Goal: Task Accomplishment & Management: Manage account settings

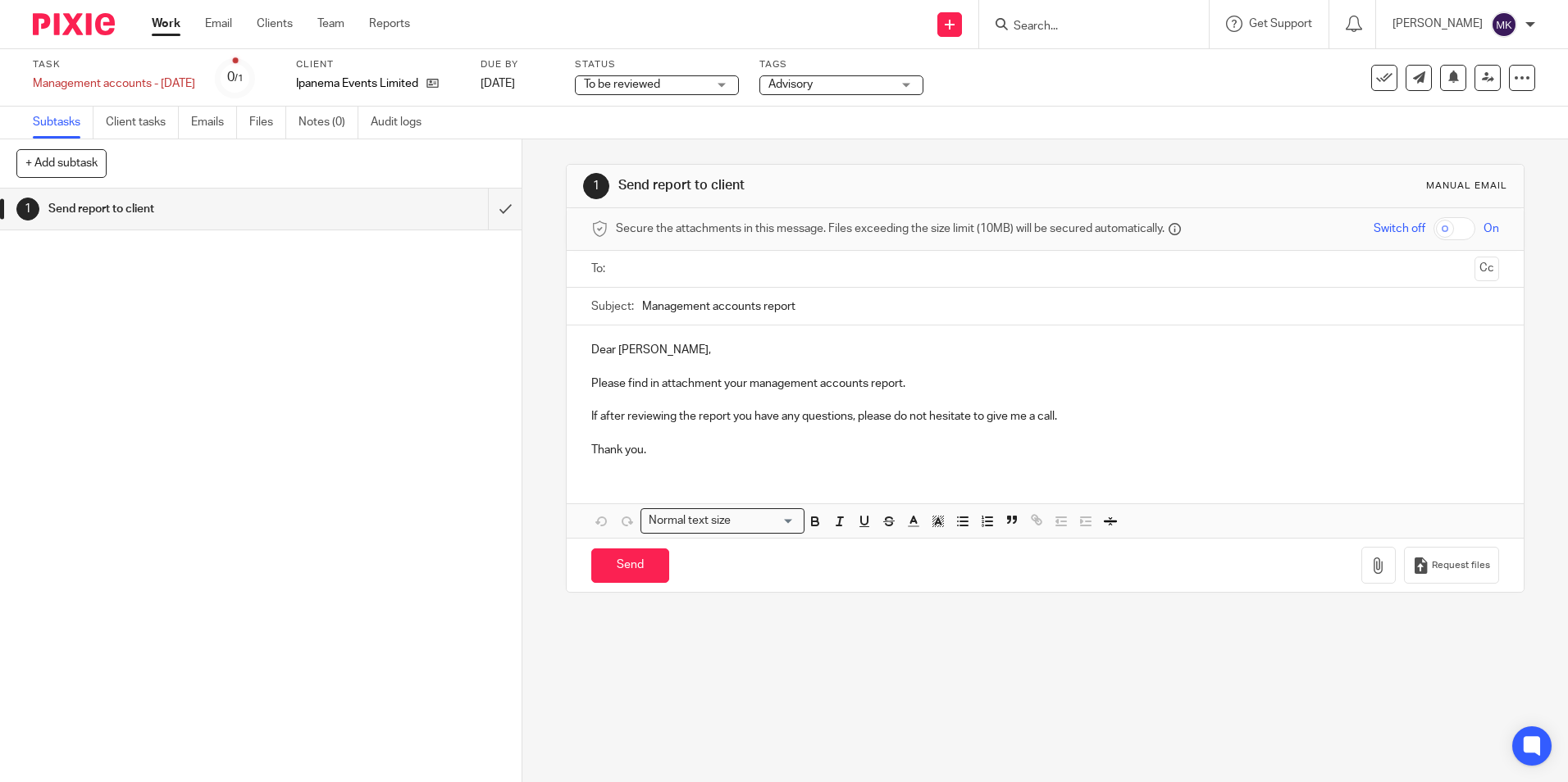
click at [319, 73] on div "Client Ipanema Events Limited" at bounding box center [378, 78] width 164 height 39
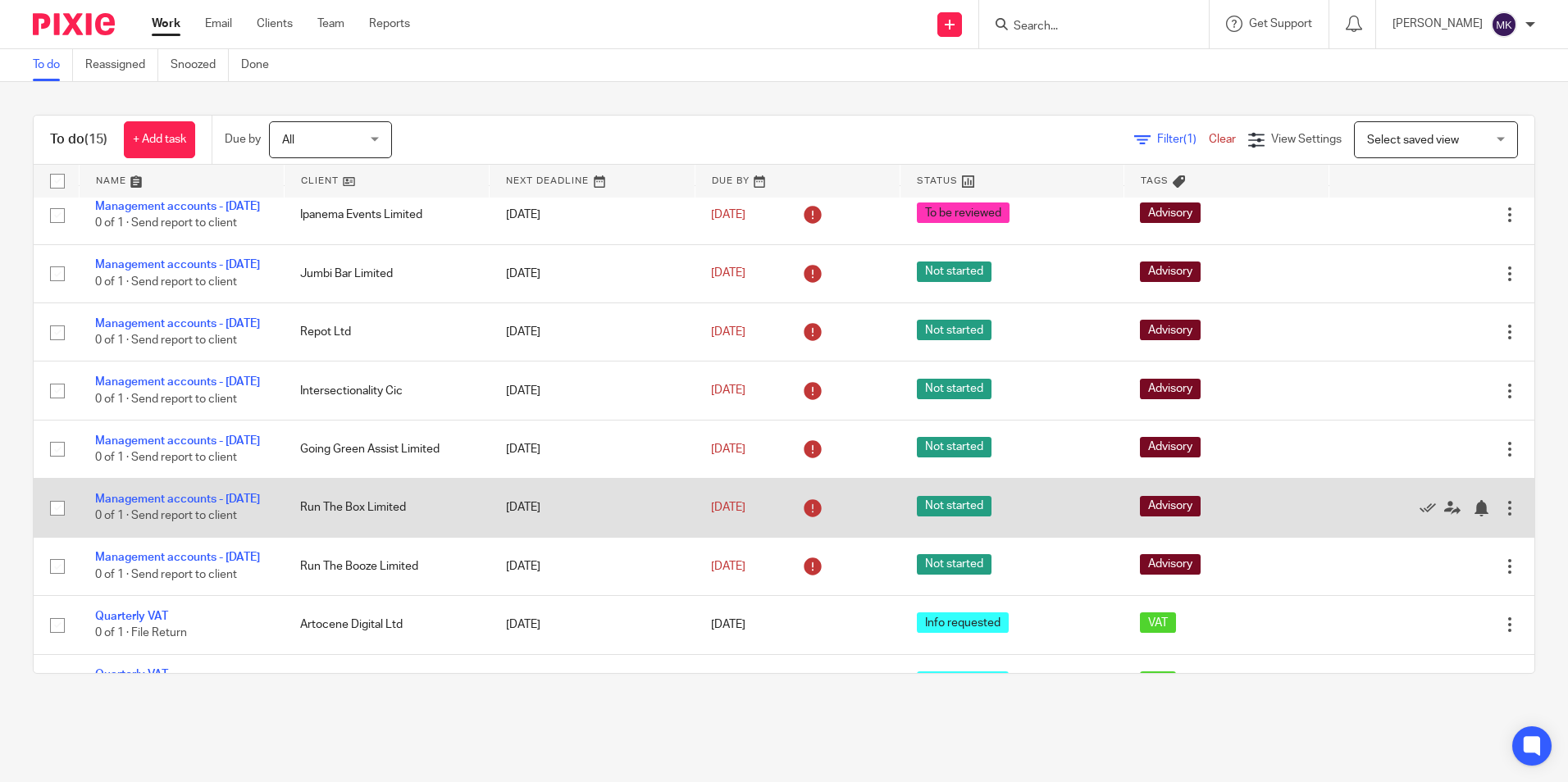
scroll to position [328, 0]
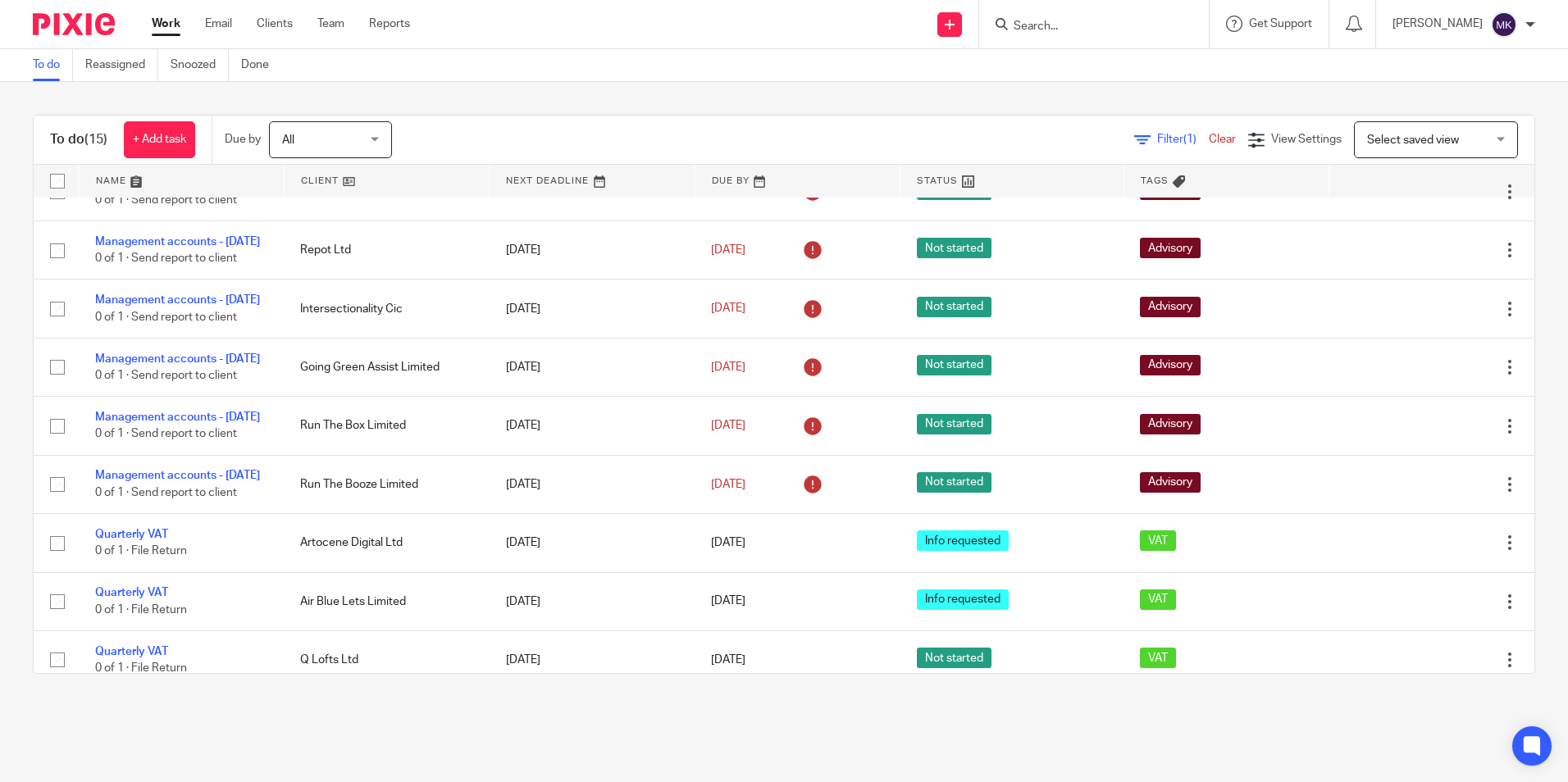
click at [1367, 142] on span "Select saved view" at bounding box center [1413, 140] width 92 height 11
click at [1367, 137] on div "Select saved view" at bounding box center [1413, 139] width 92 height 11
click at [1367, 137] on span "Select saved view" at bounding box center [1413, 140] width 92 height 11
click at [1039, 25] on input "Search" at bounding box center [1086, 27] width 148 height 15
type input "Allar"
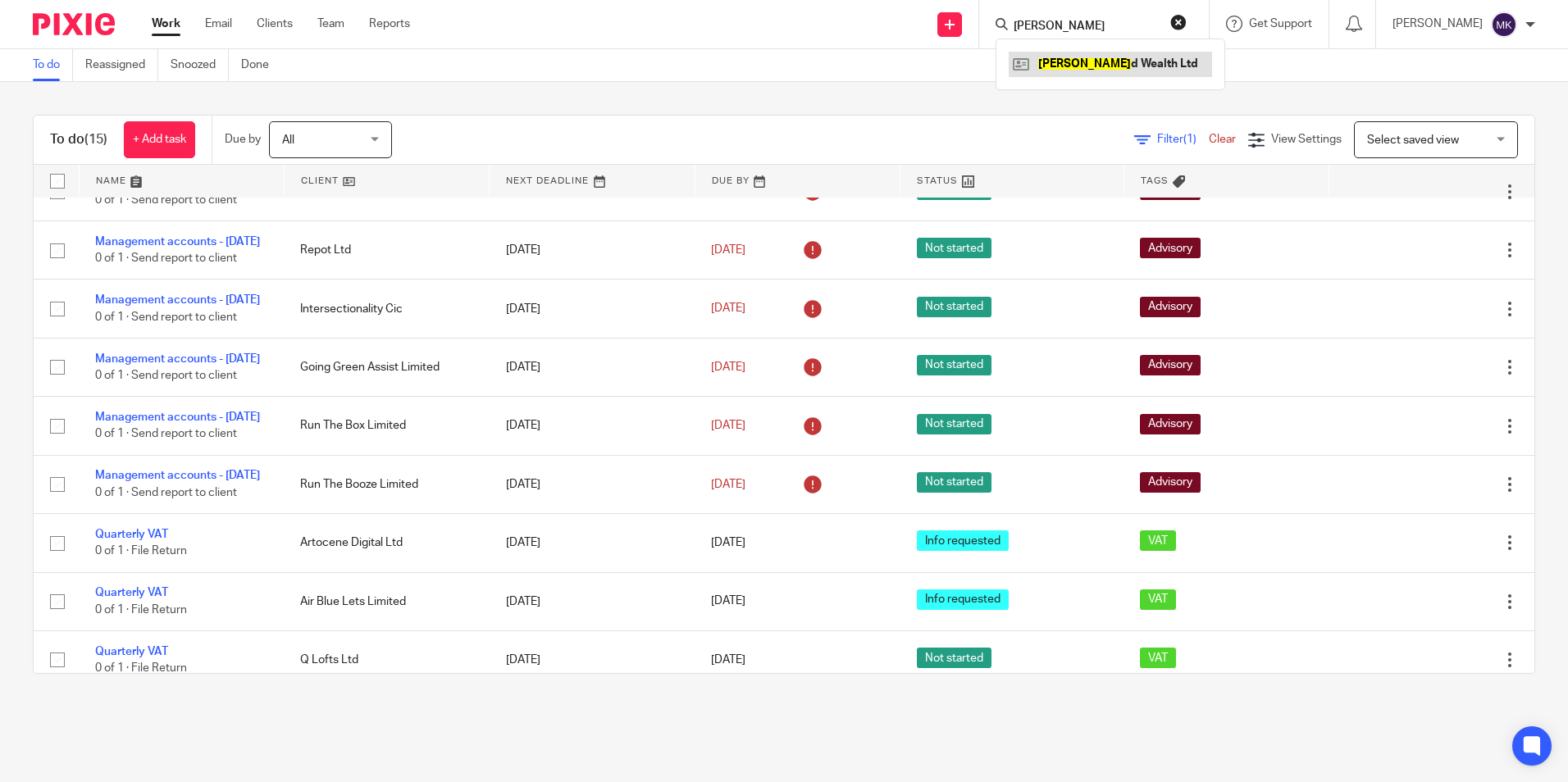
click at [1055, 58] on link at bounding box center [1110, 64] width 203 height 24
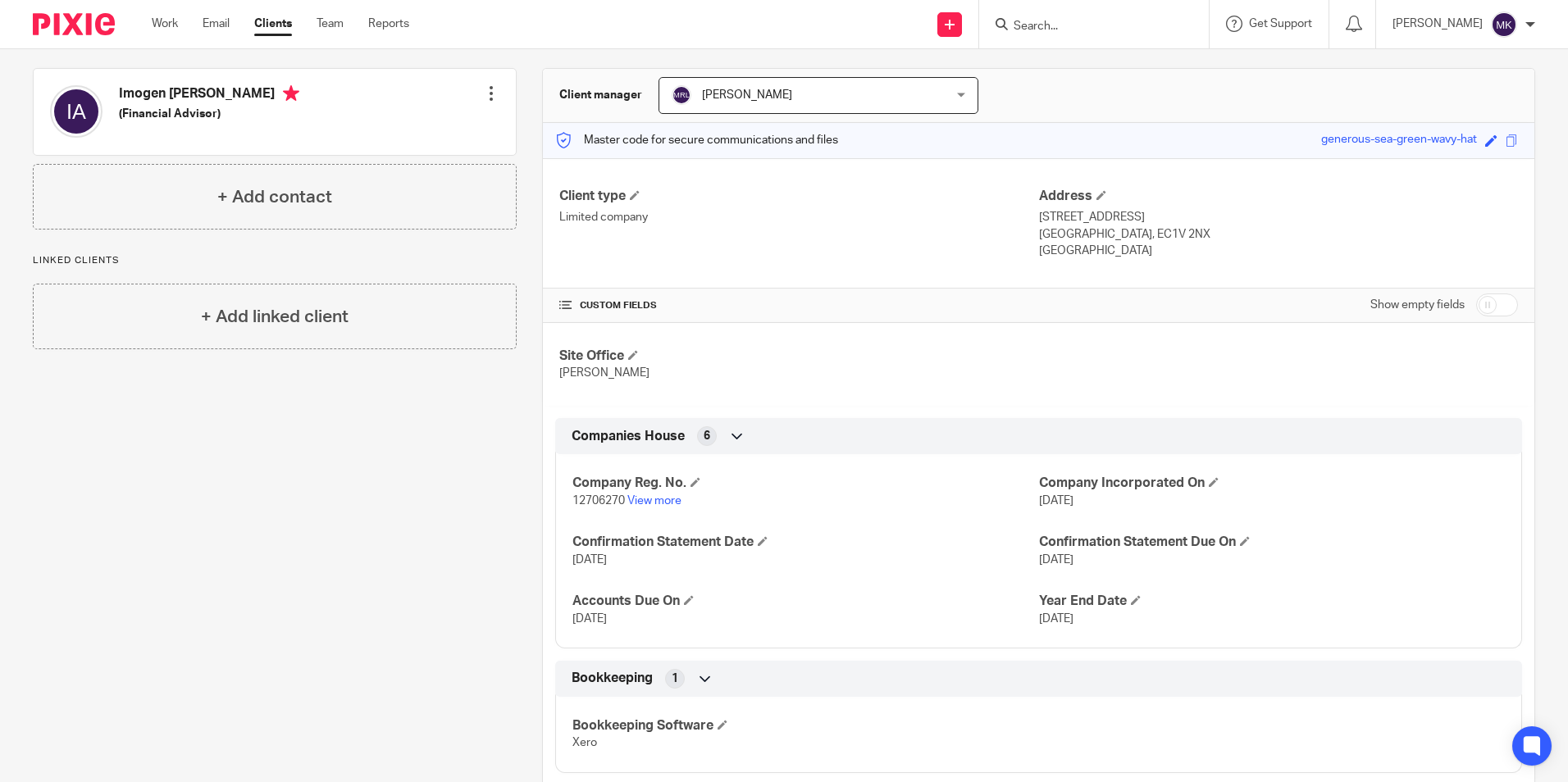
scroll to position [173, 0]
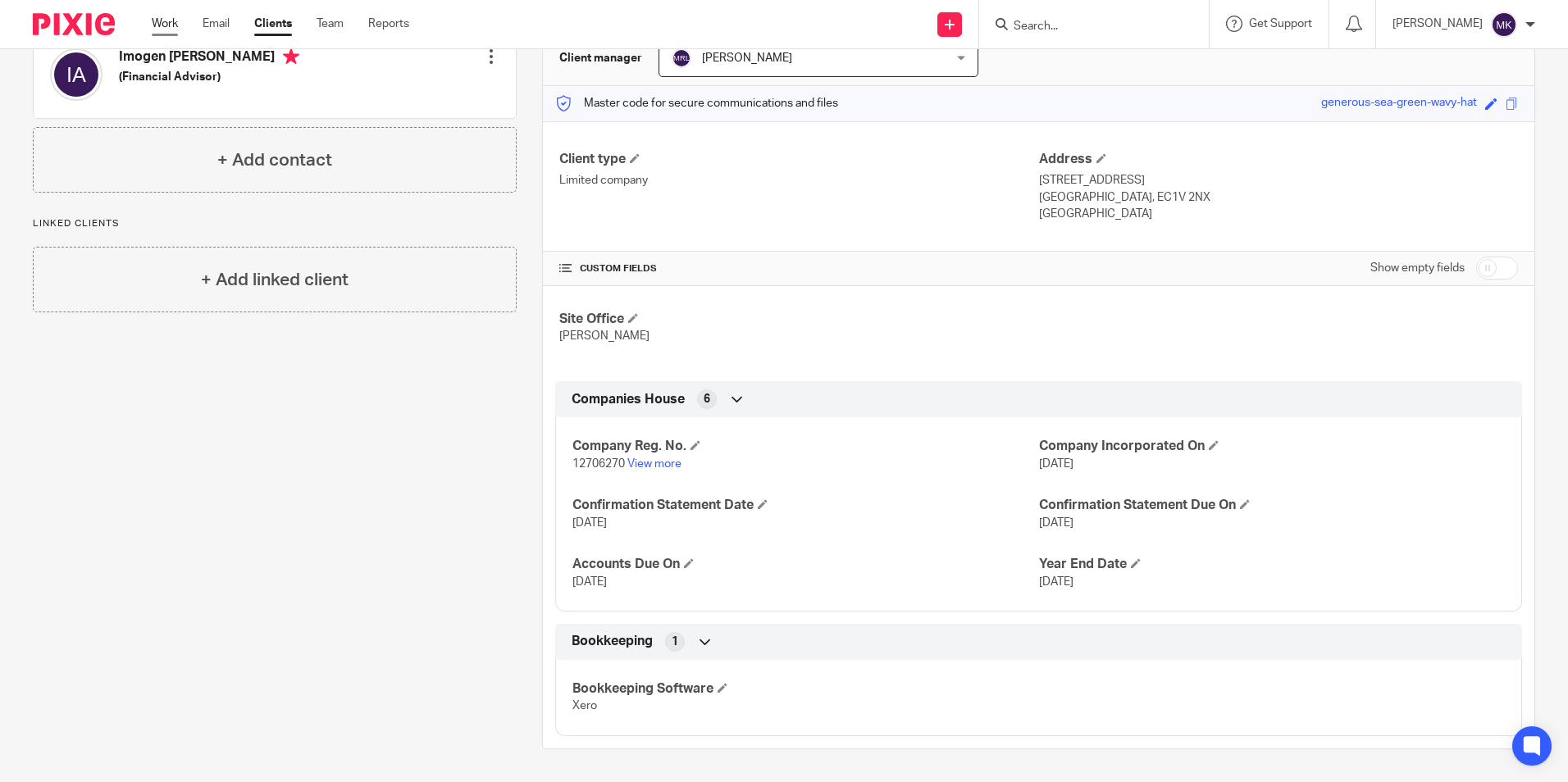
click at [158, 23] on link "Work" at bounding box center [164, 24] width 26 height 17
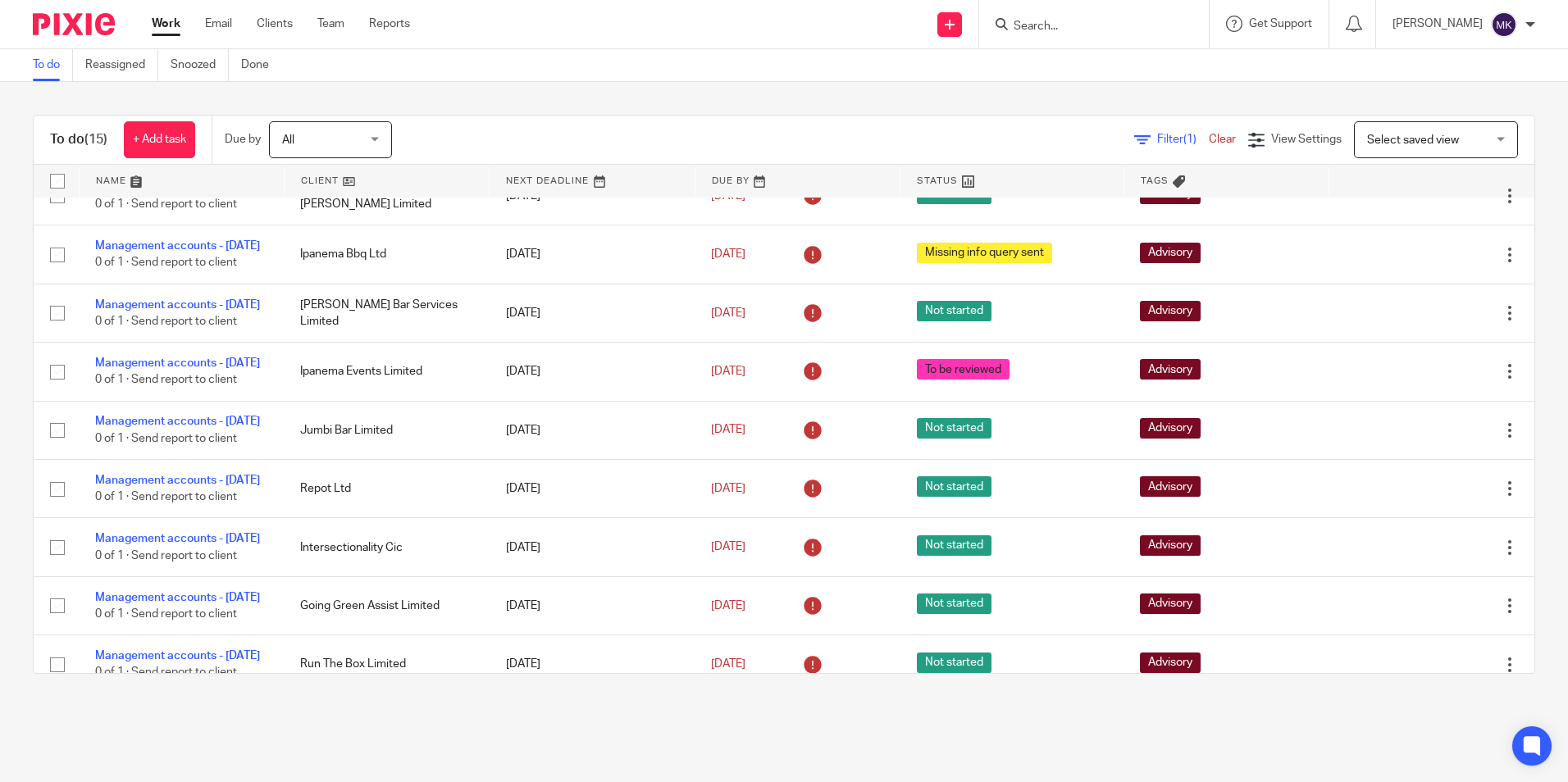
scroll to position [7, 0]
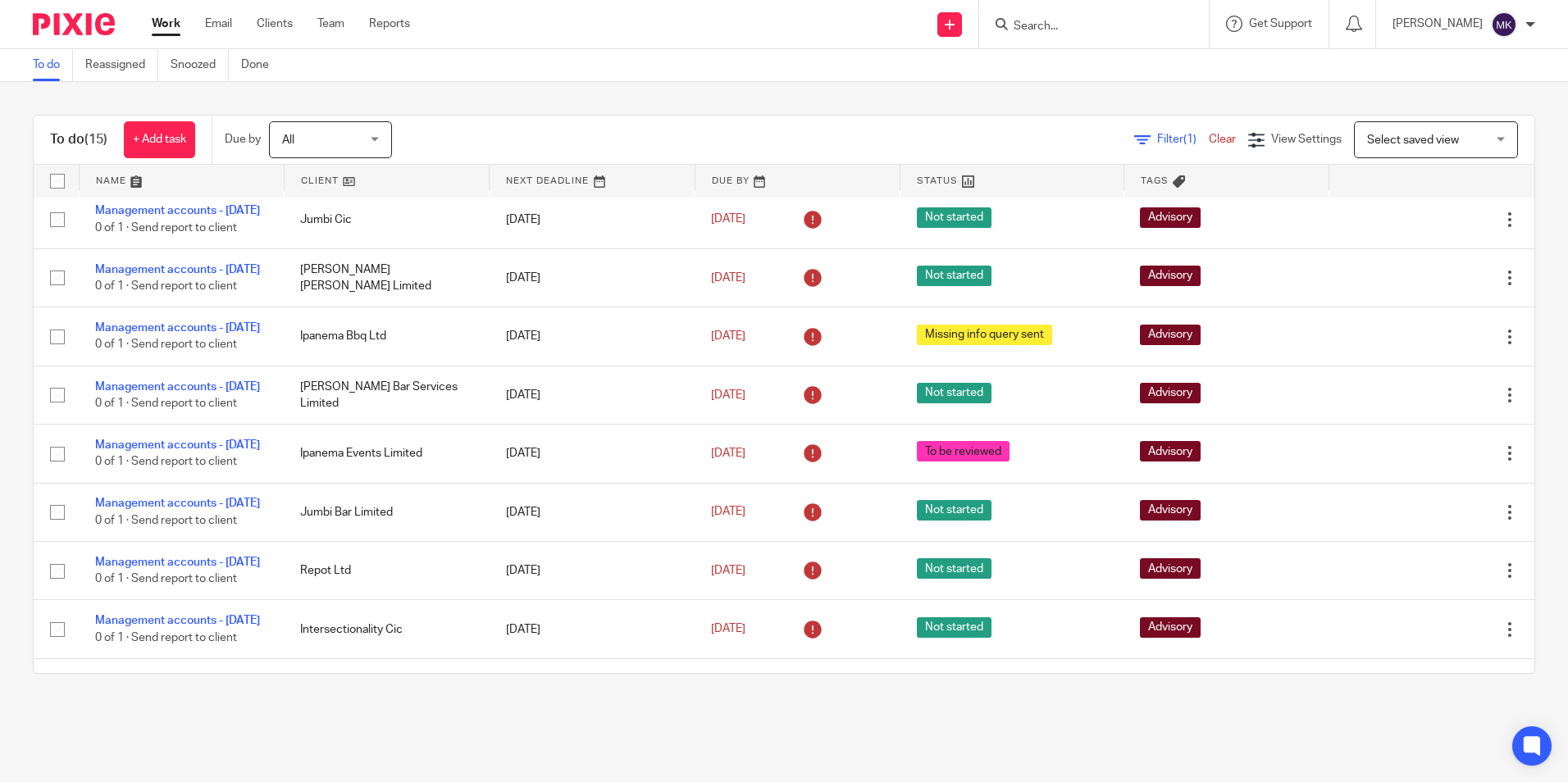
drag, startPoint x: 176, startPoint y: 410, endPoint x: 544, endPoint y: 706, distance: 472.3
click at [544, 706] on div "To do (15) + Add task Due by All All Today Tomorrow This week Next week This mo…" at bounding box center [784, 394] width 1568 height 625
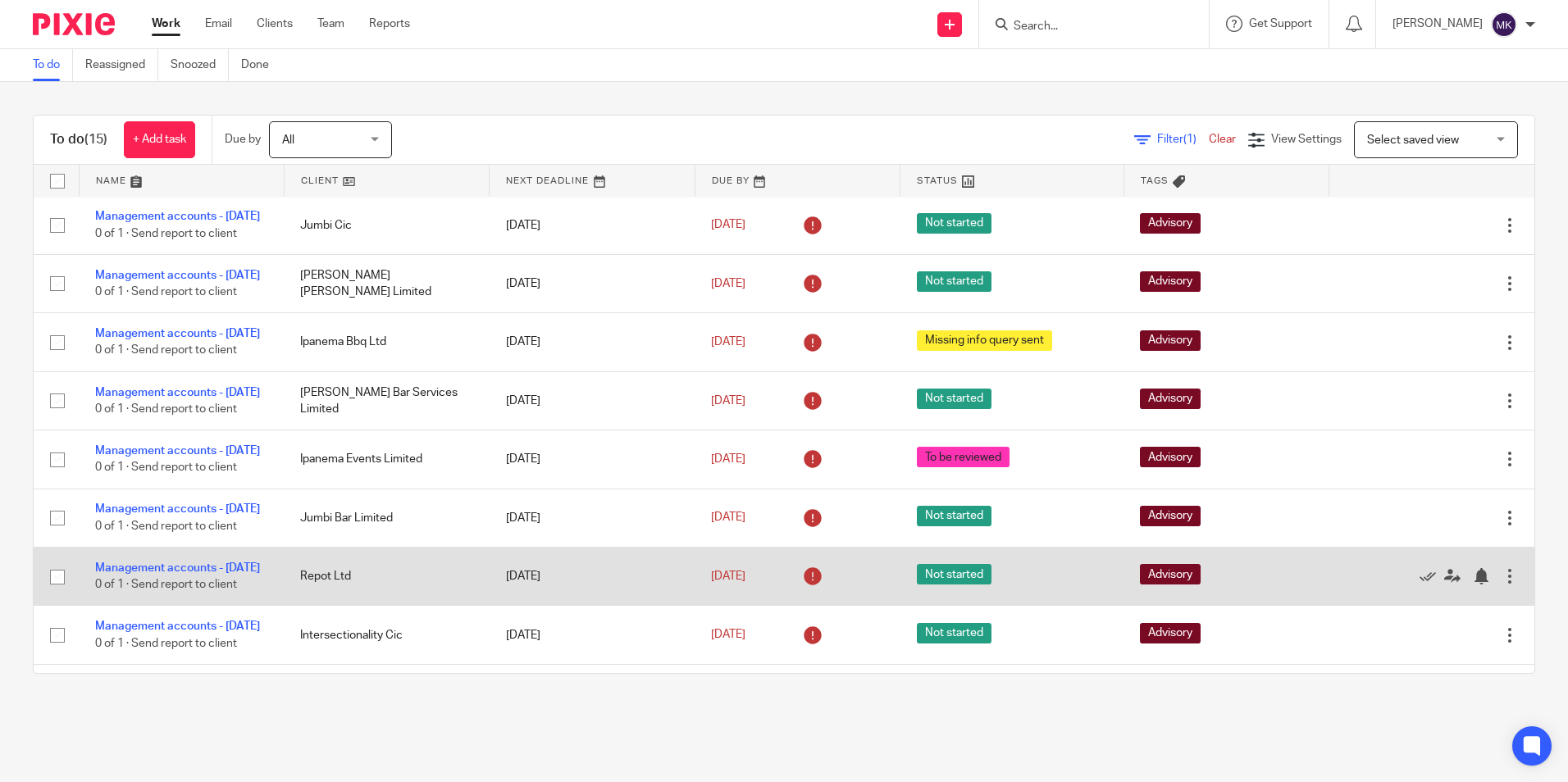
scroll to position [0, 0]
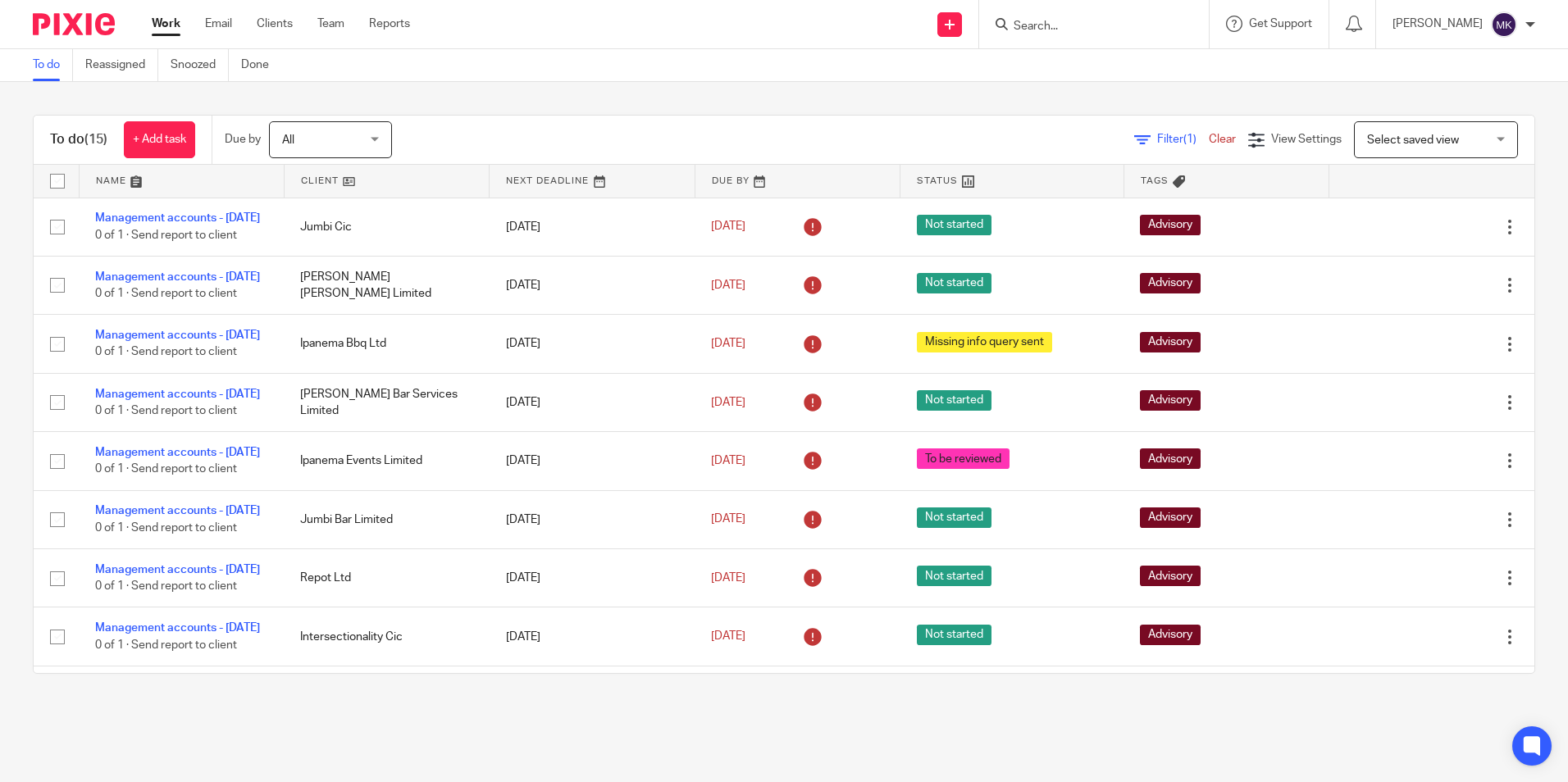
click at [504, 697] on div "To do (15) + Add task Due by All All Today Tomorrow This week Next week This mo…" at bounding box center [784, 394] width 1568 height 625
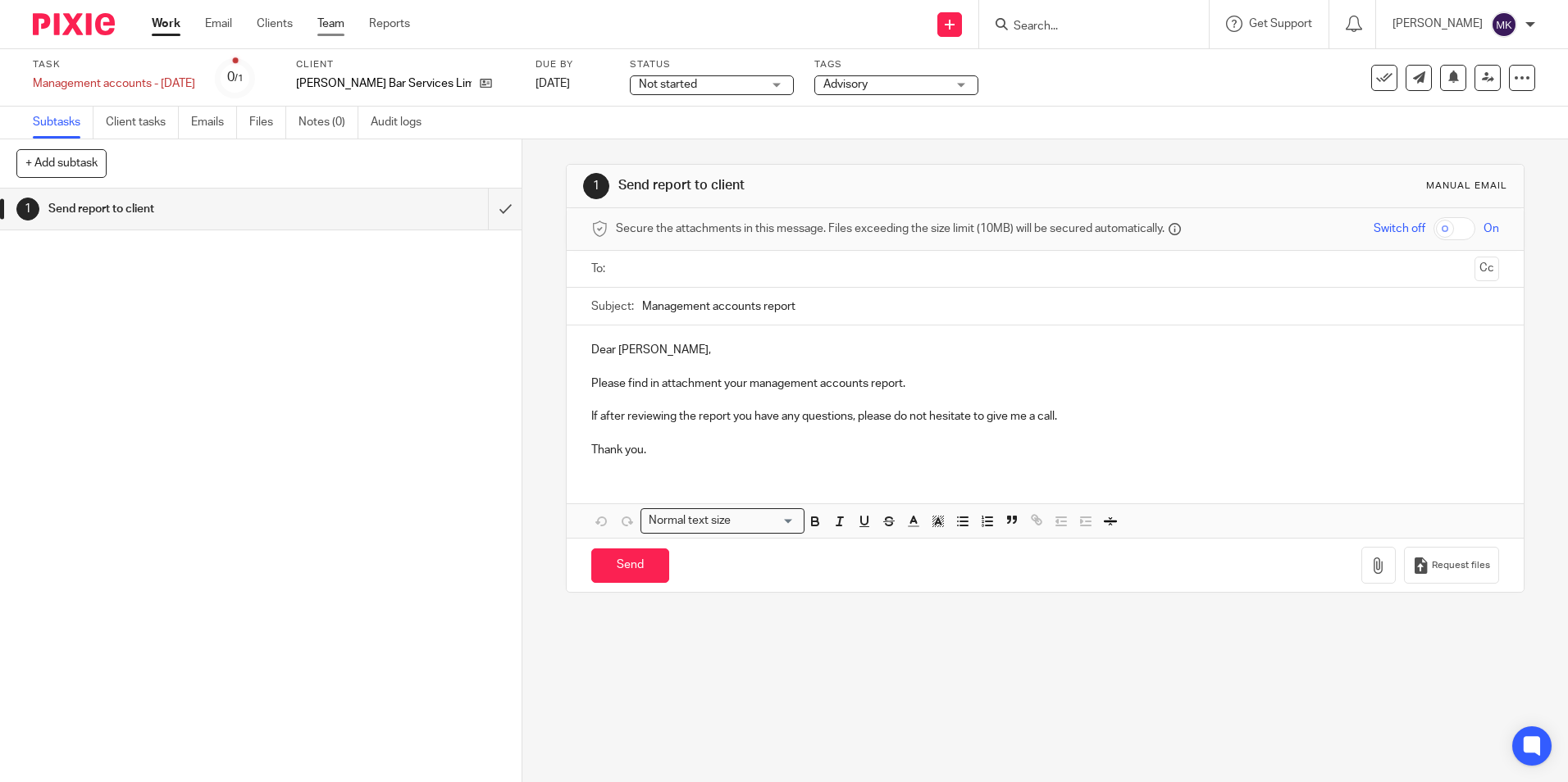
click at [318, 24] on link "Team" at bounding box center [331, 24] width 27 height 17
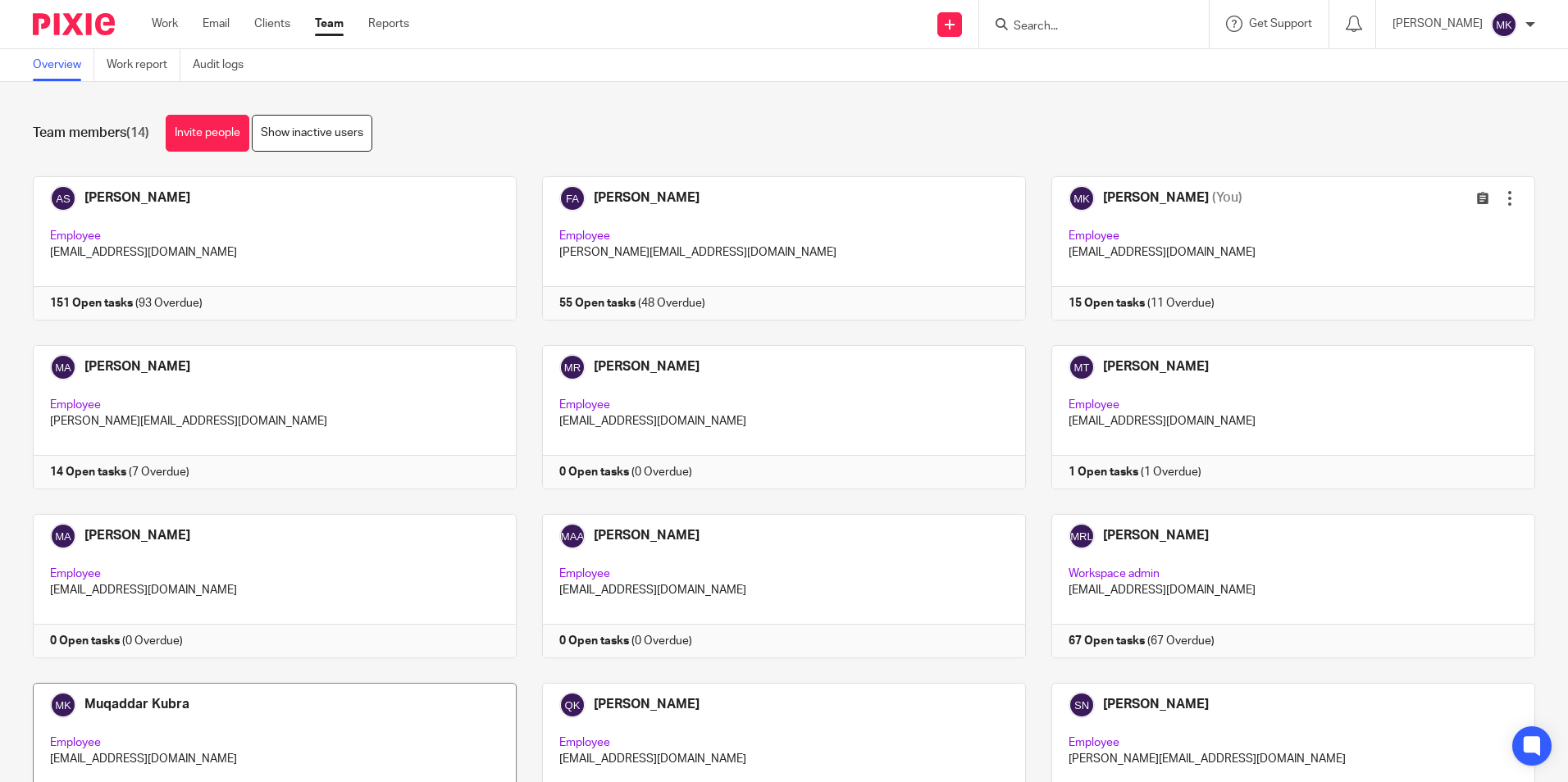
drag, startPoint x: 149, startPoint y: 698, endPoint x: 118, endPoint y: 701, distance: 31.1
click at [118, 701] on link at bounding box center [262, 755] width 509 height 144
